Goal: Communication & Community: Answer question/provide support

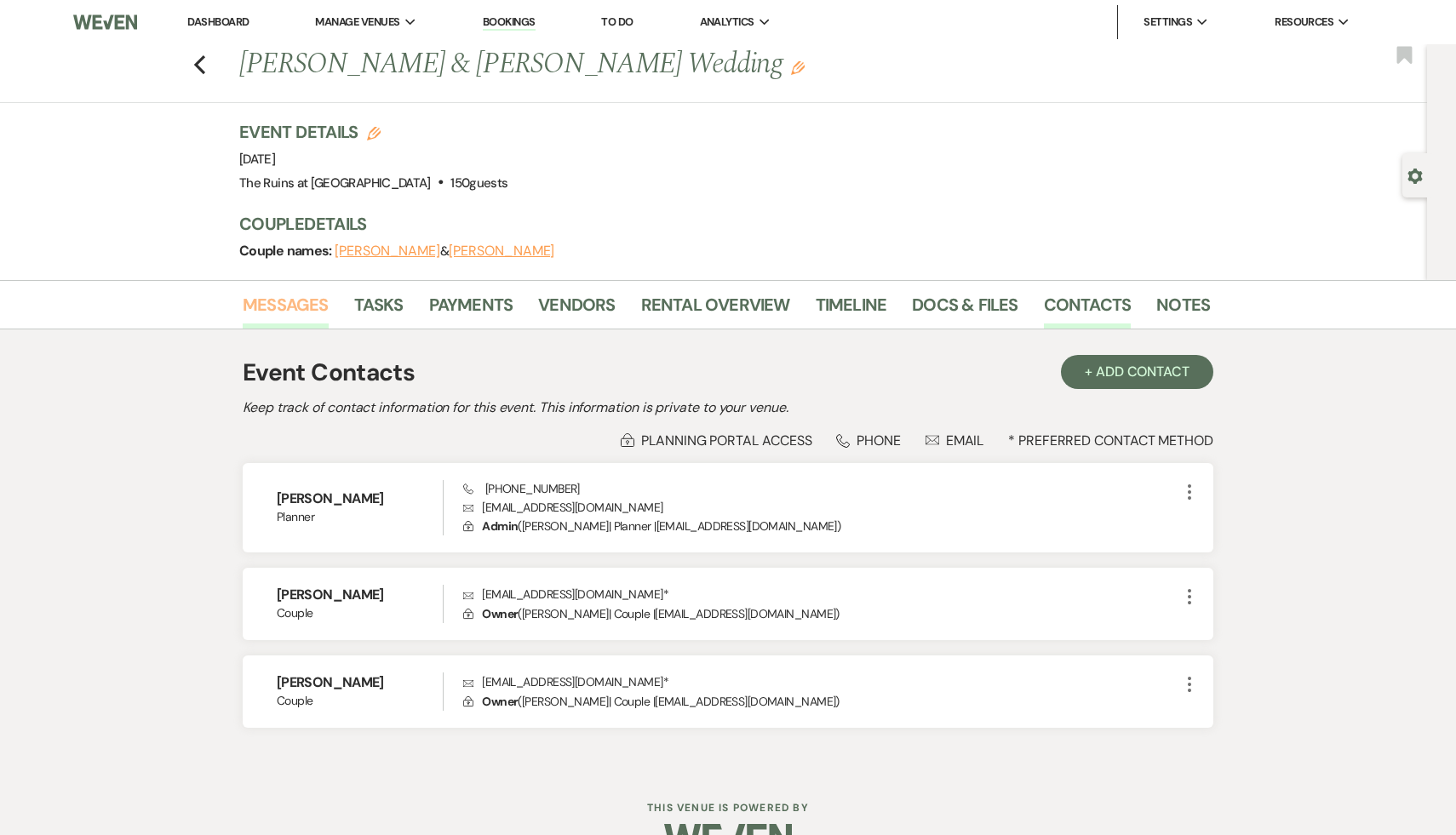
click at [266, 298] on link "Messages" at bounding box center [285, 310] width 86 height 37
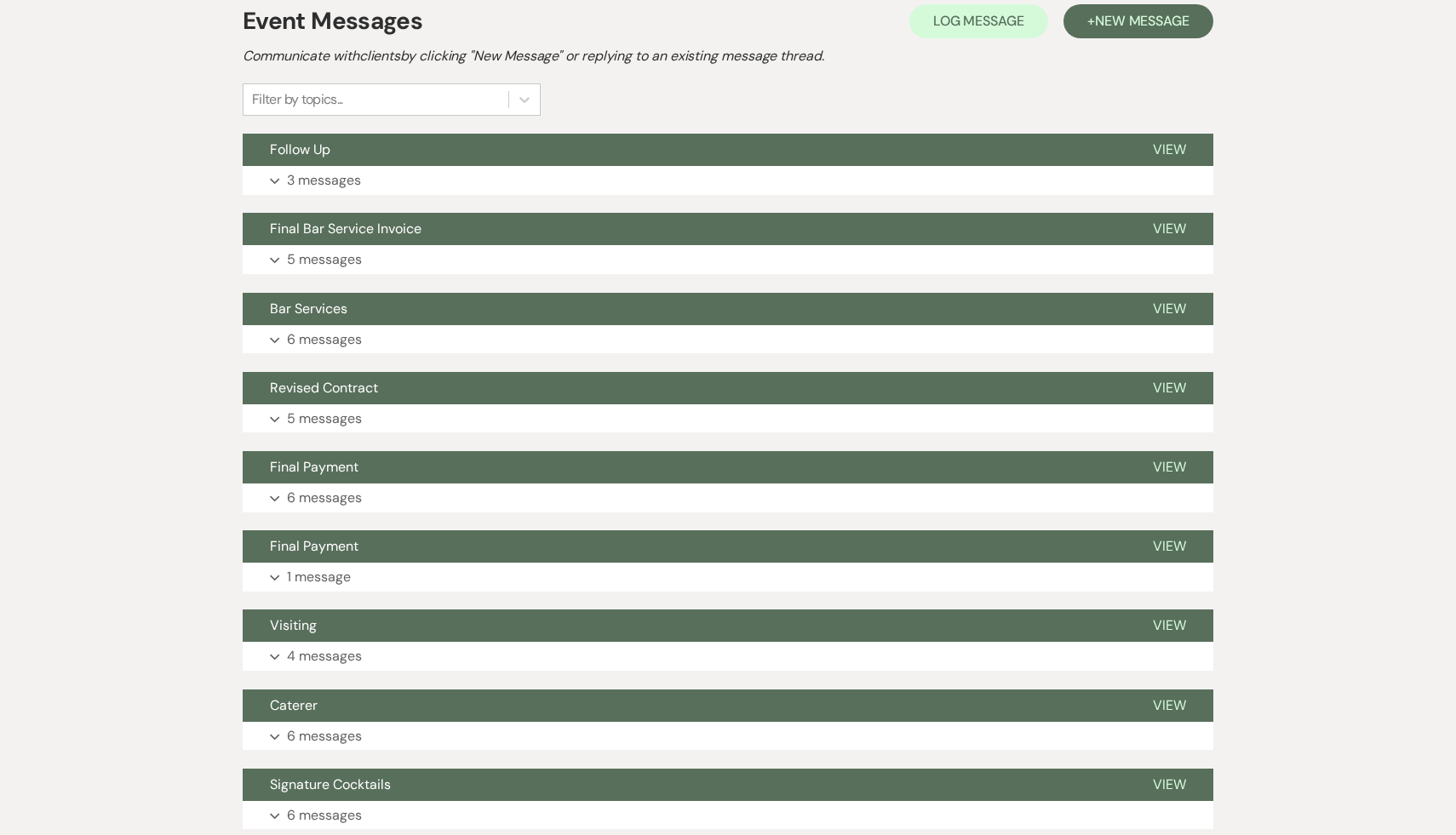
scroll to position [799, 0]
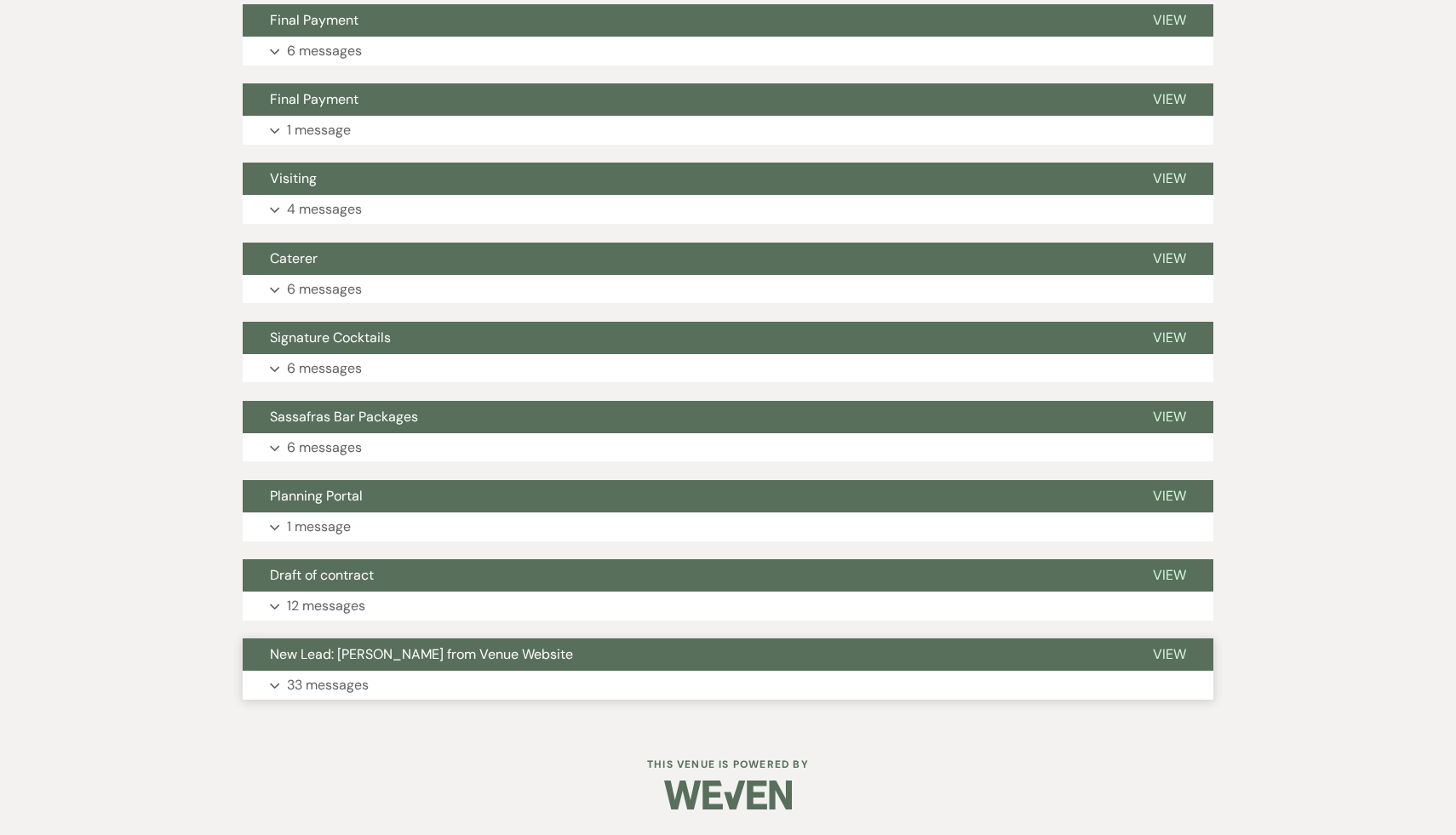
click at [462, 667] on button "New Lead: [PERSON_NAME] from Venue Website" at bounding box center [683, 654] width 883 height 32
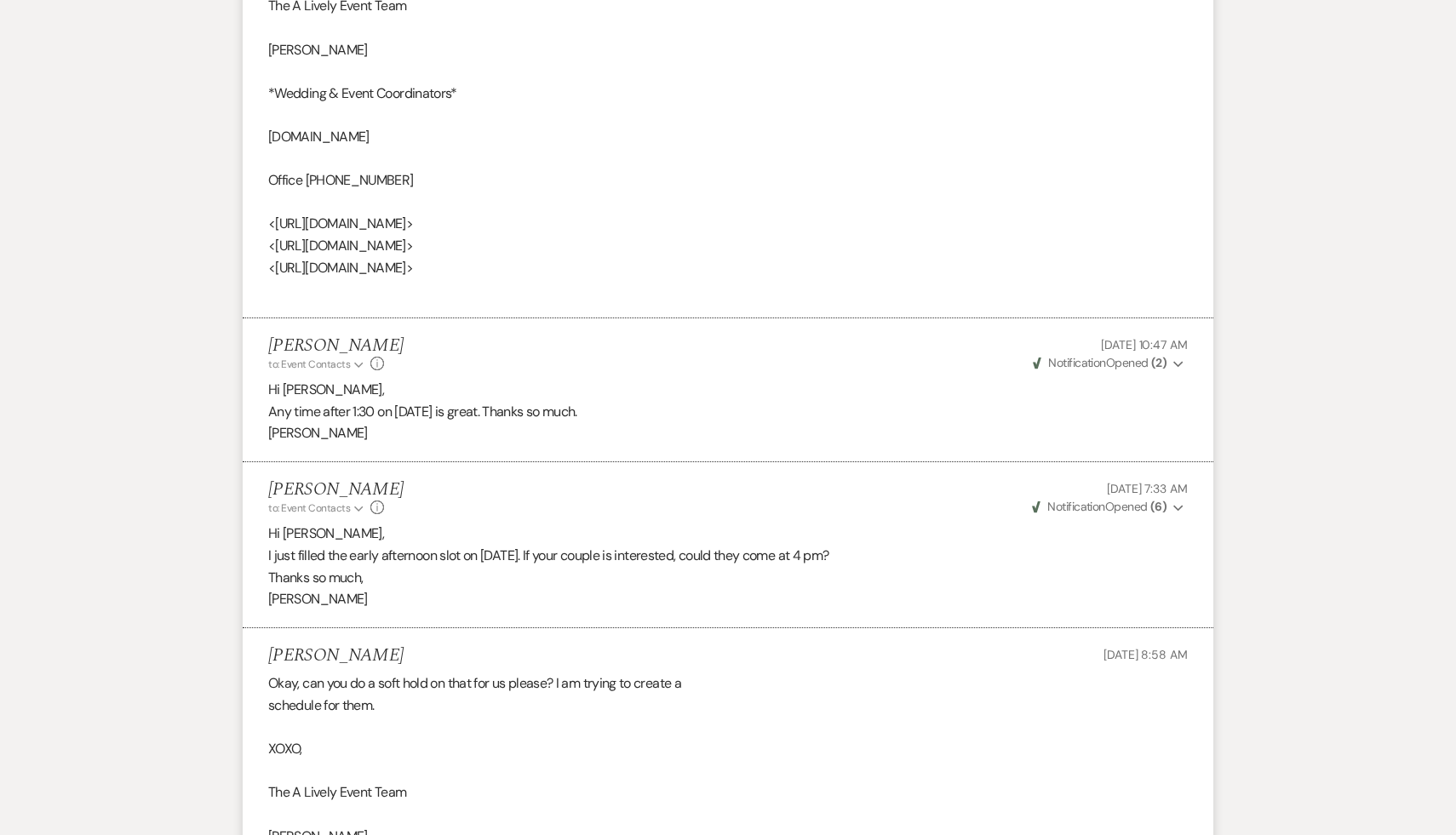
scroll to position [4611, 0]
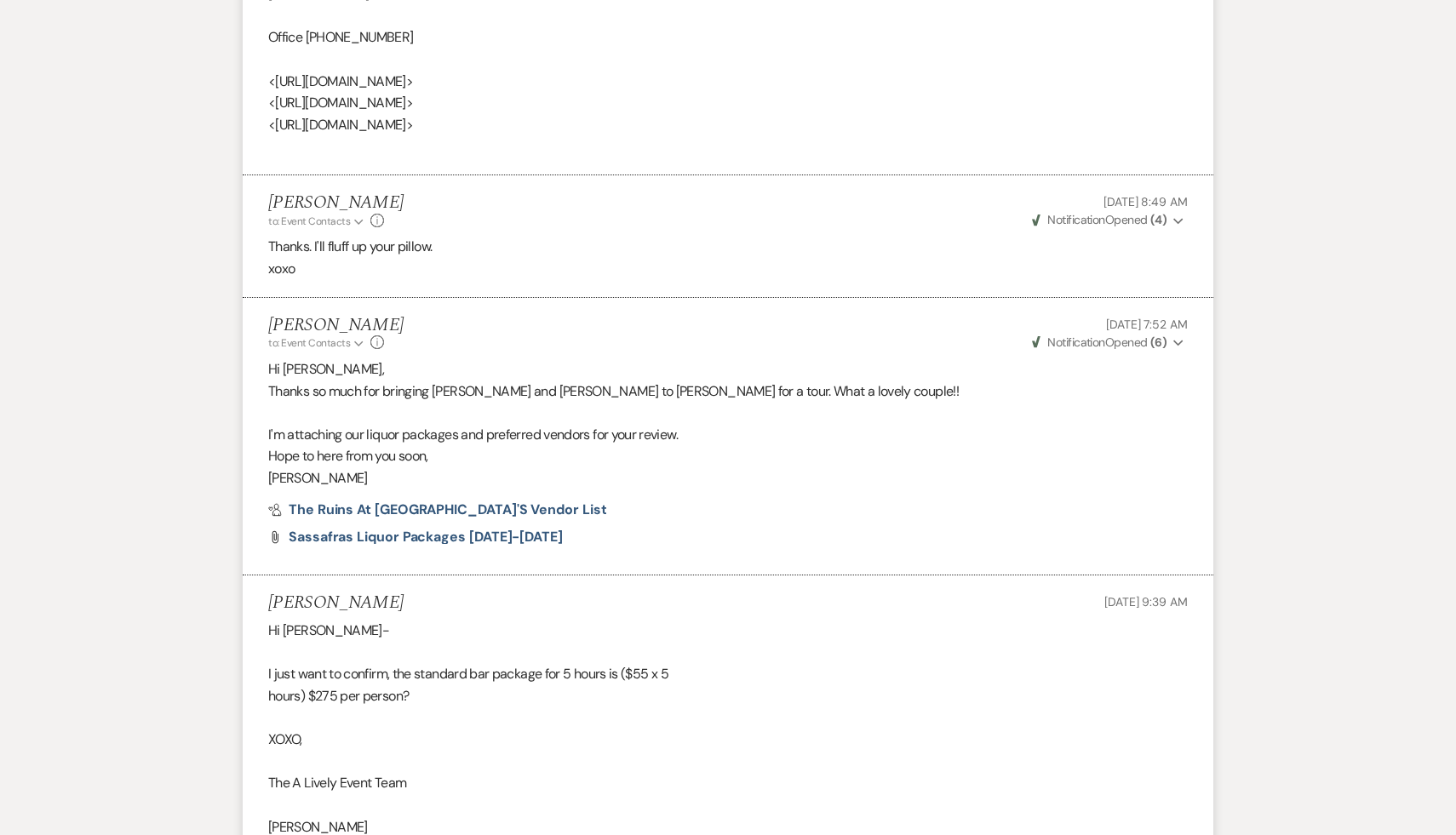
scroll to position [6738, 0]
click at [483, 535] on span "Sassafras Liquor Packages [DATE]-[DATE]" at bounding box center [426, 536] width 274 height 18
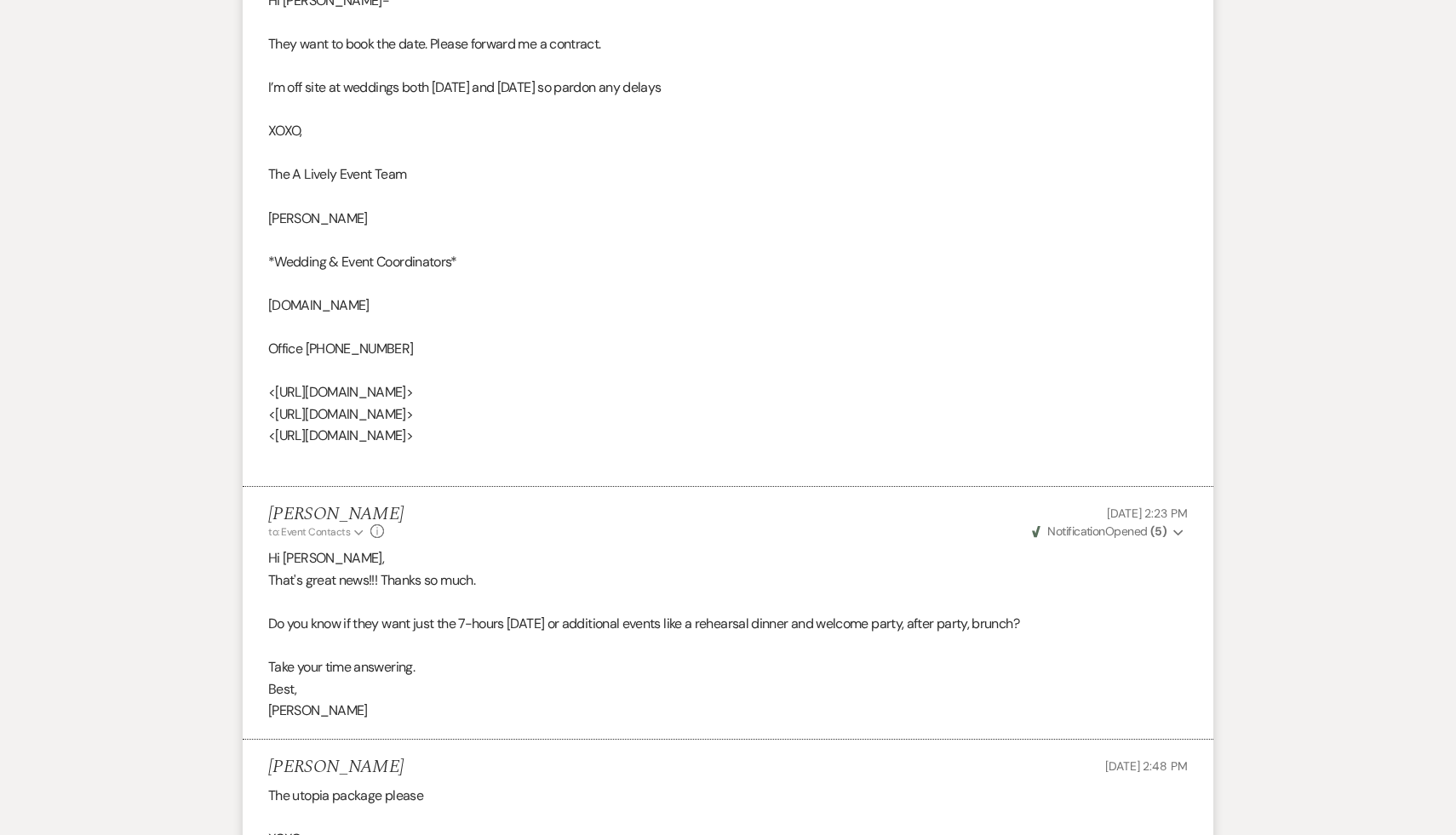
scroll to position [9511, 0]
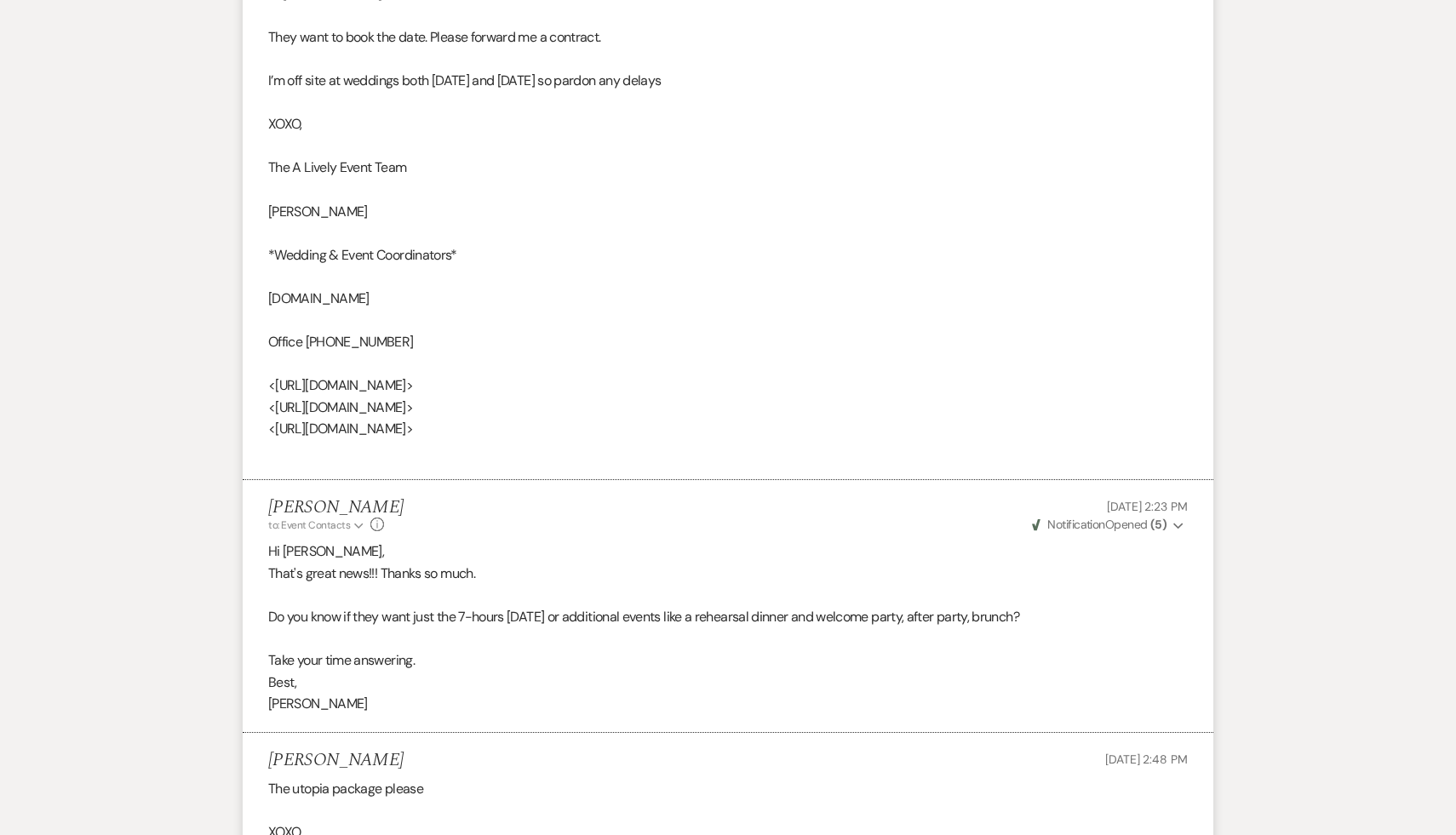
click at [751, 680] on p "Best," at bounding box center [728, 682] width 919 height 22
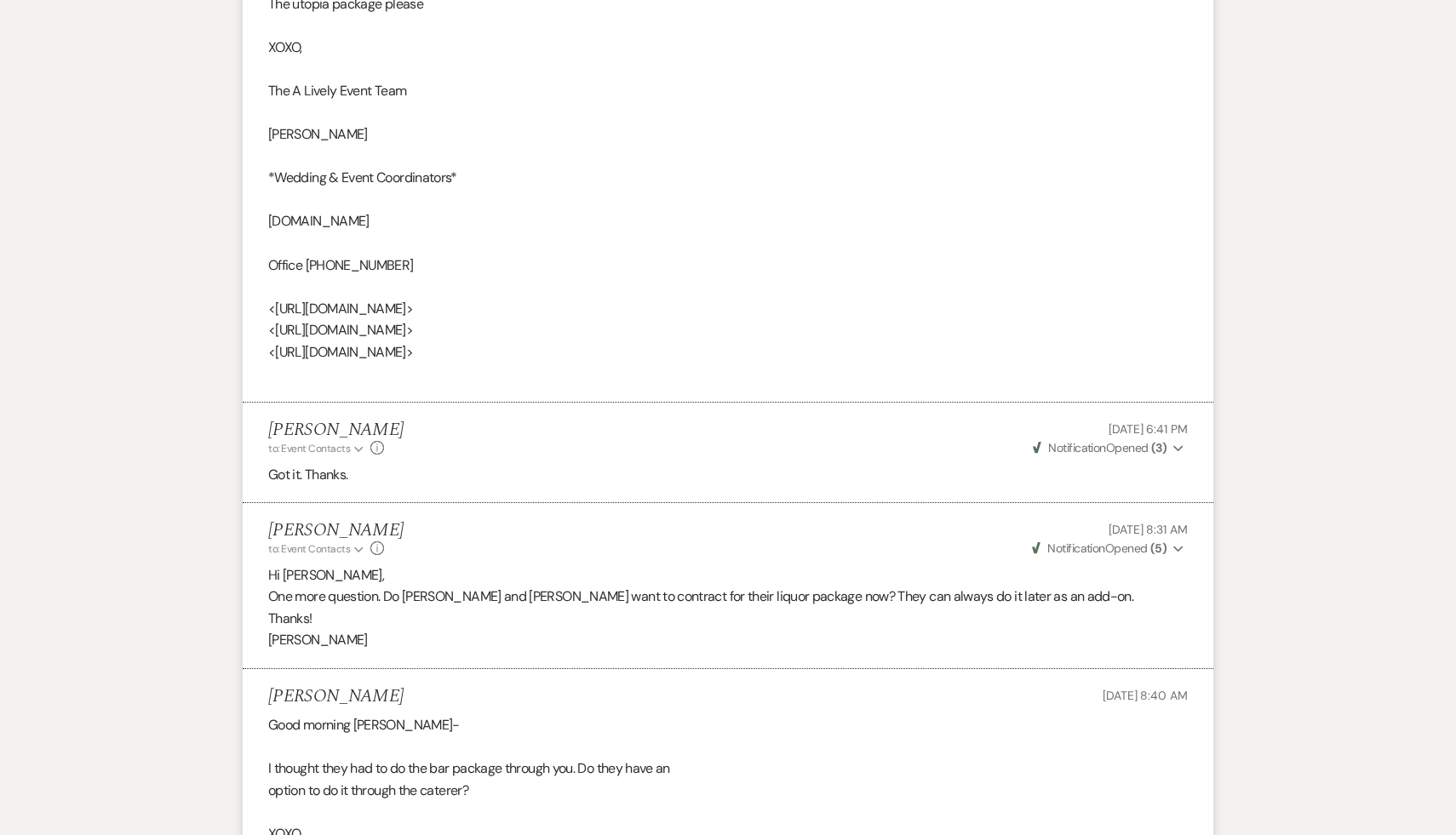
scroll to position [10299, 0]
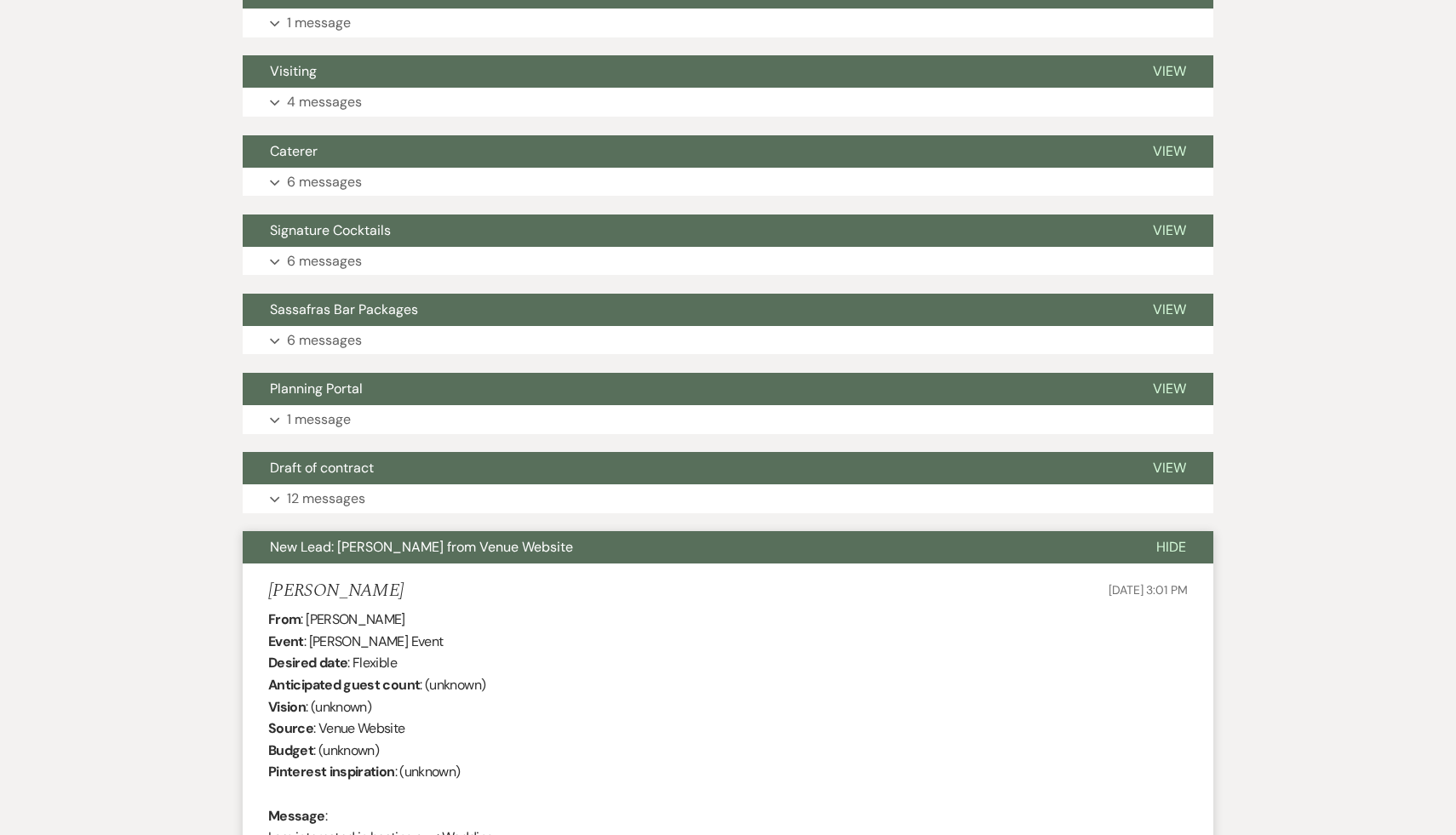
scroll to position [934, 0]
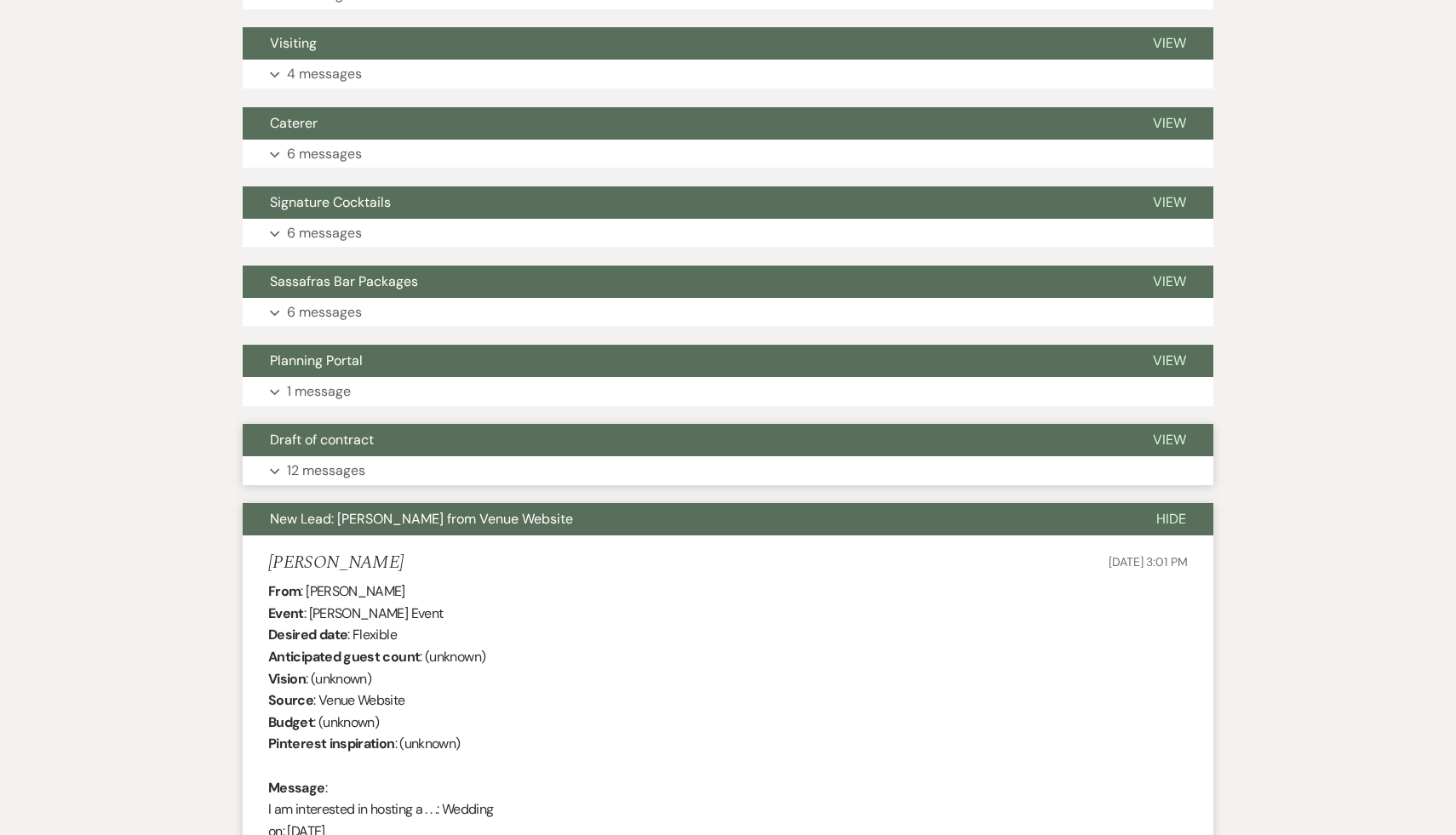
click at [346, 441] on span "Draft of contract" at bounding box center [321, 440] width 104 height 18
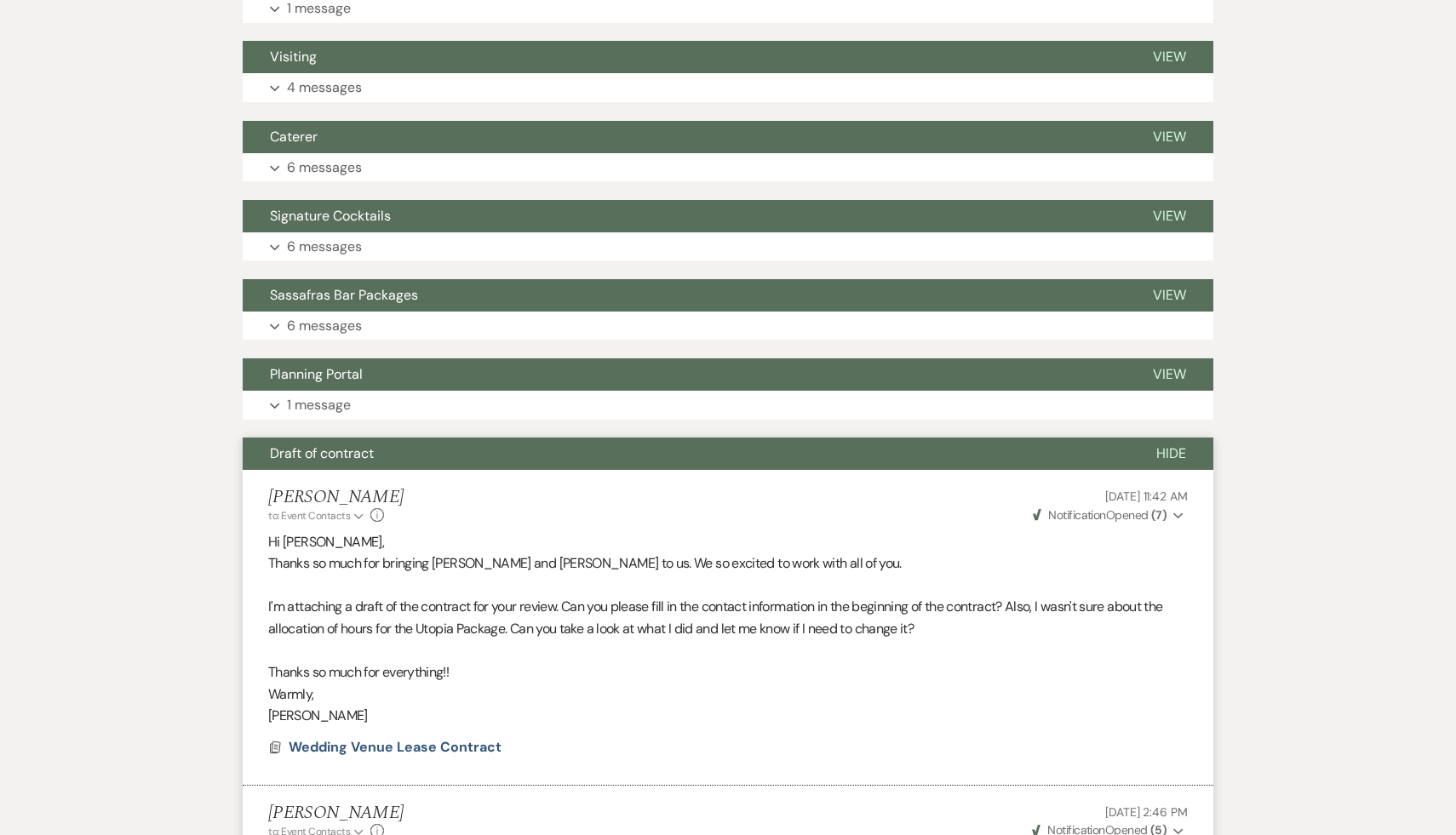
scroll to position [714, 0]
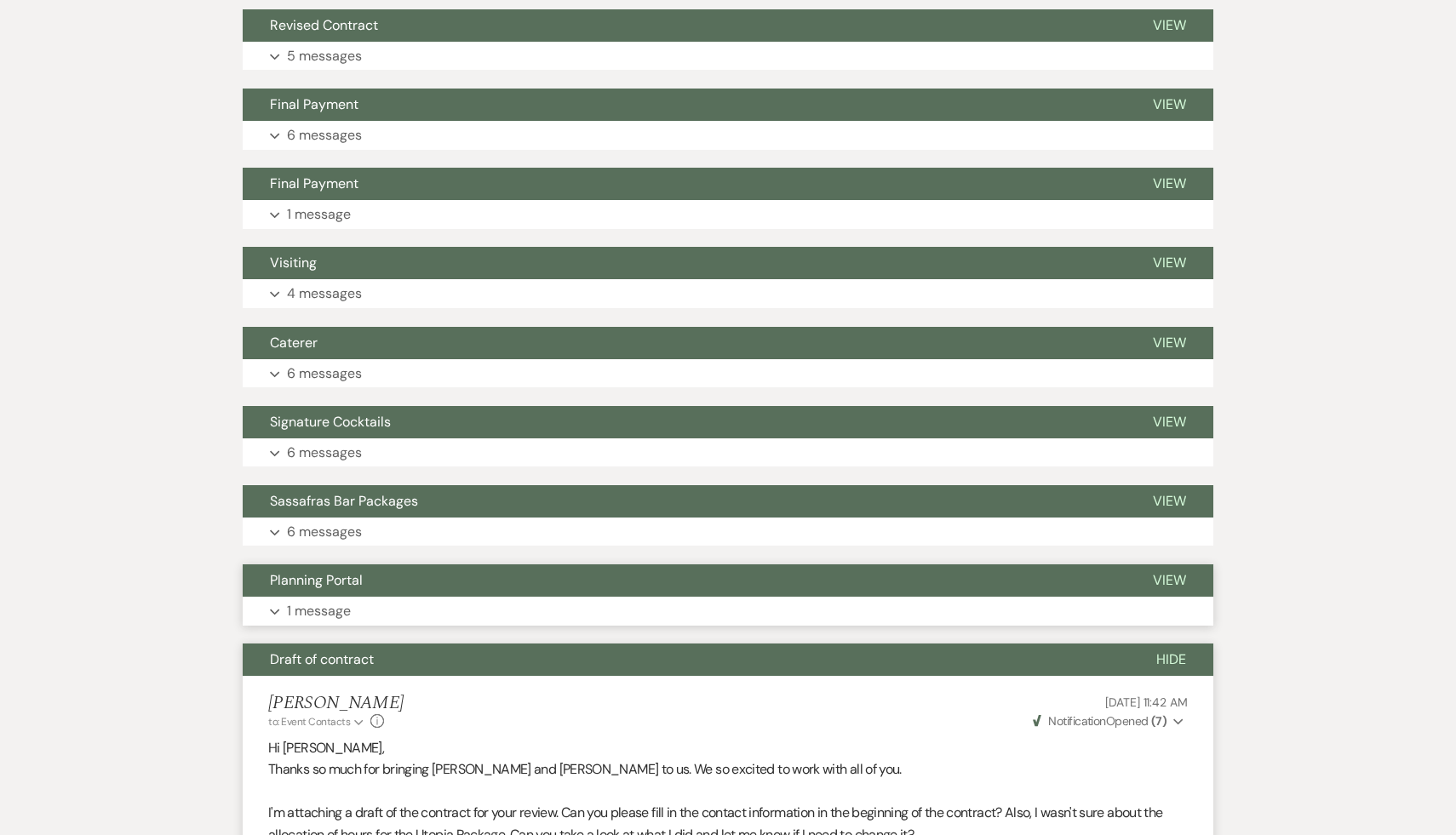
click at [318, 576] on span "Planning Portal" at bounding box center [316, 580] width 93 height 18
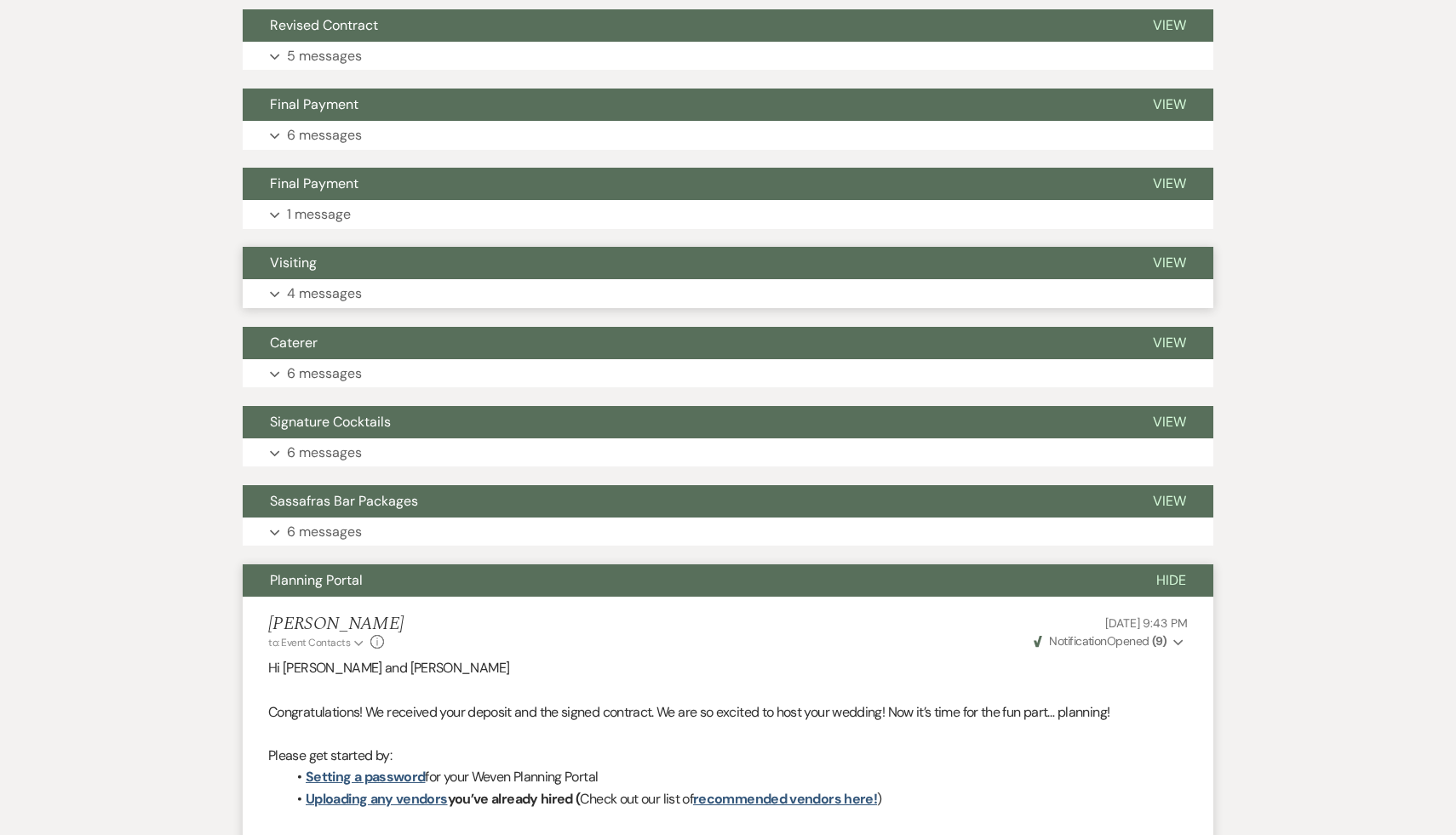
click at [295, 263] on span "Visiting" at bounding box center [293, 263] width 47 height 18
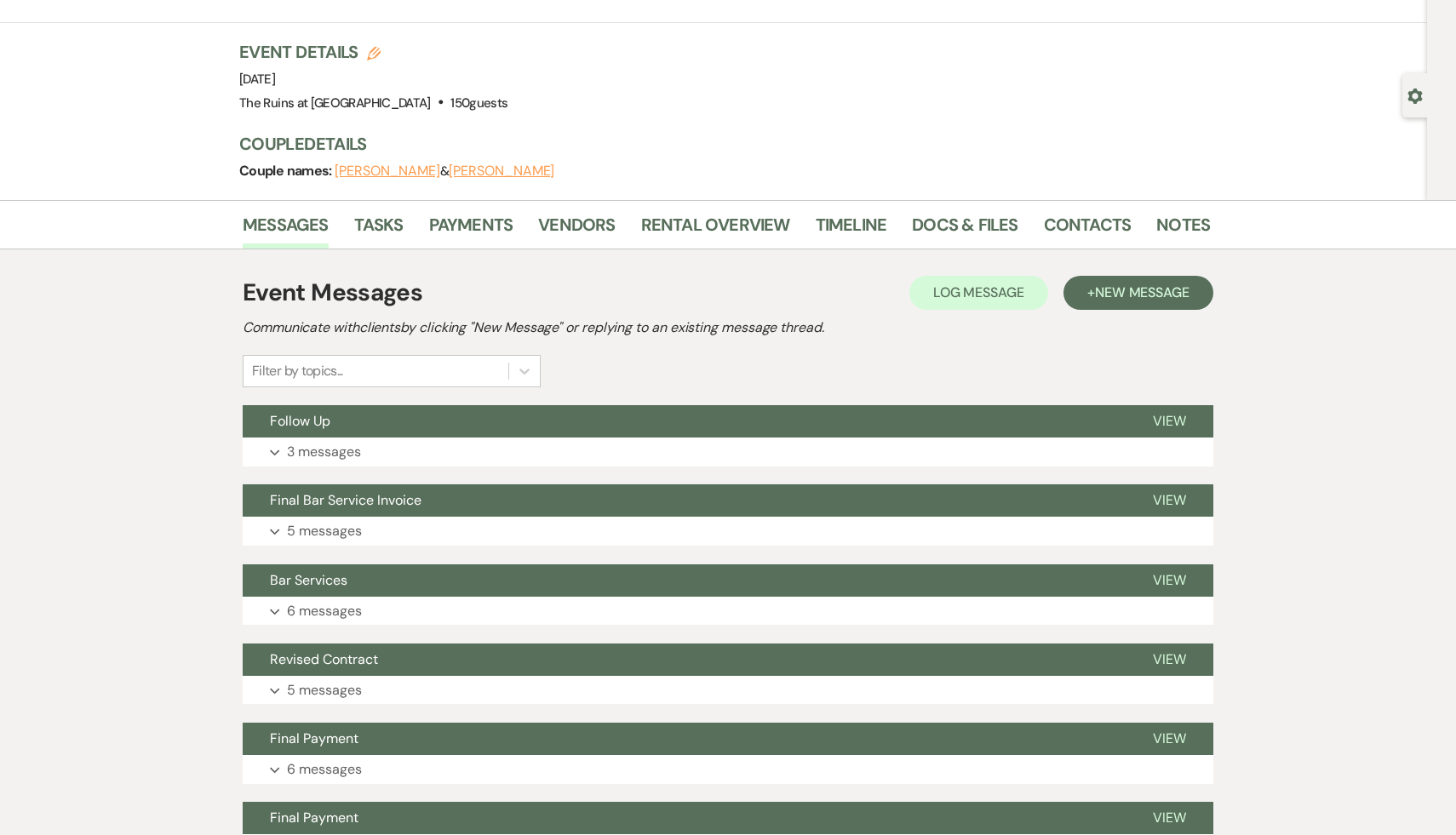
scroll to position [0, 0]
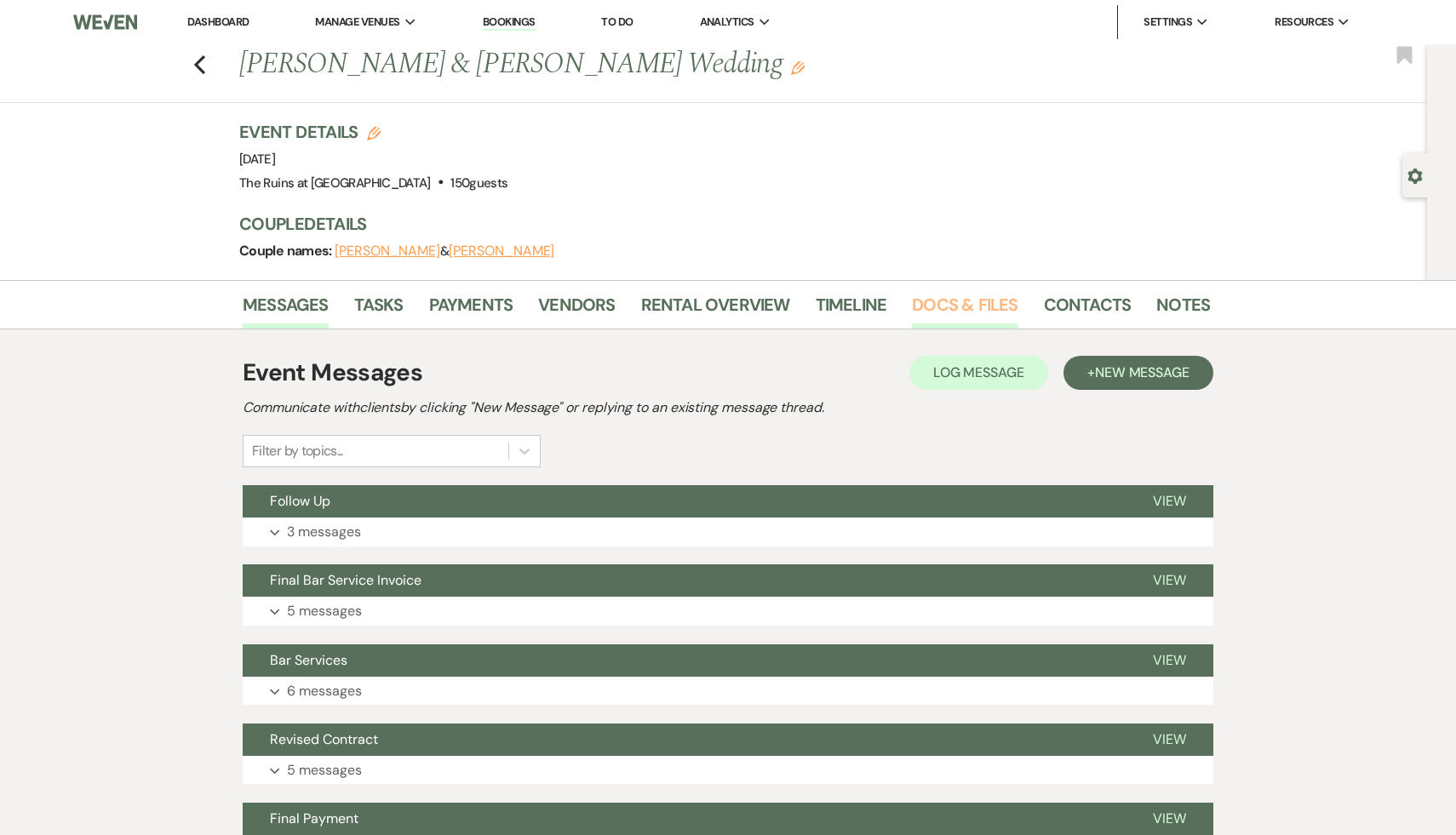
click at [937, 299] on link "Docs & Files" at bounding box center [964, 310] width 106 height 37
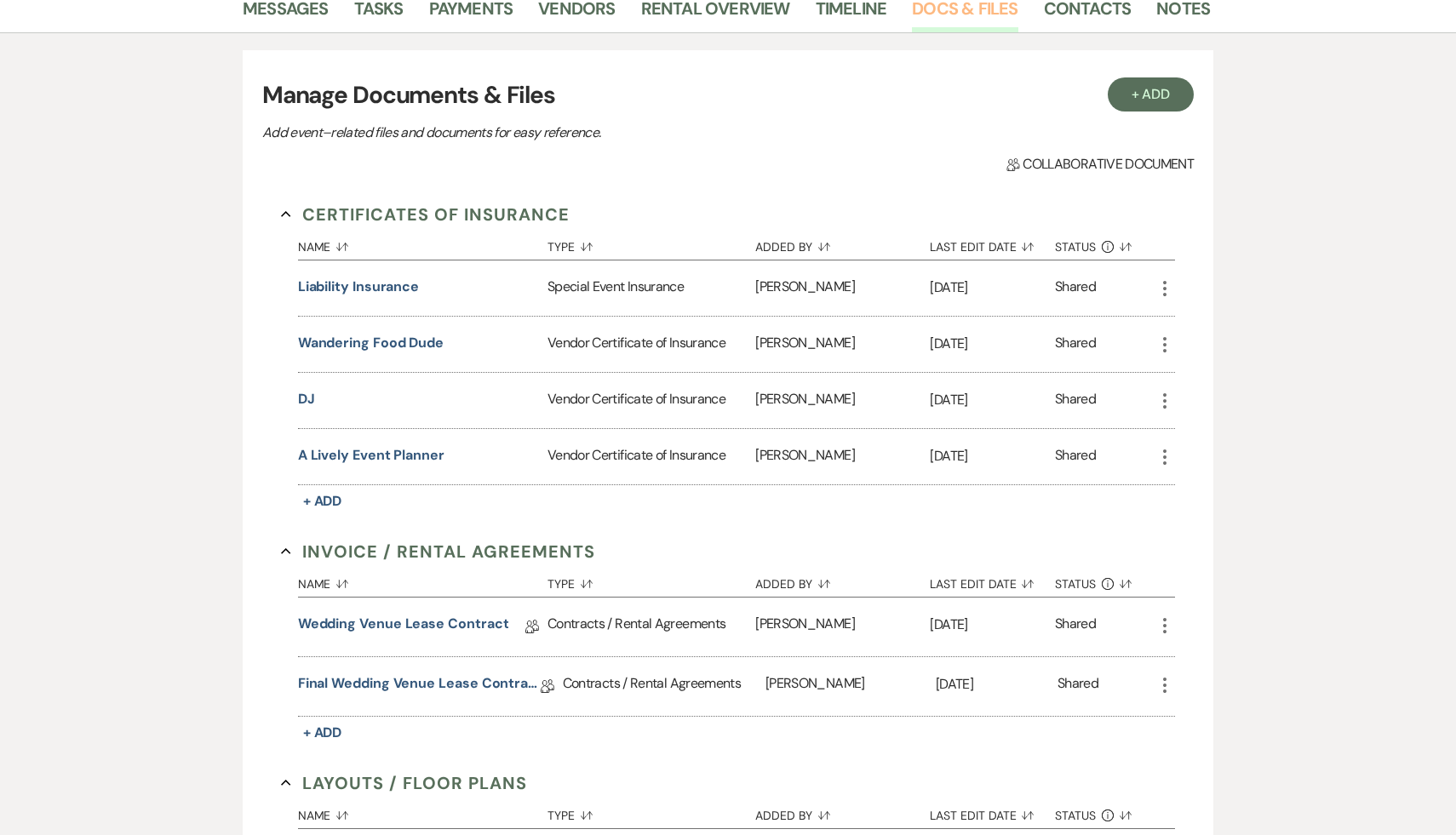
scroll to position [261, 0]
